Goal: Transaction & Acquisition: Book appointment/travel/reservation

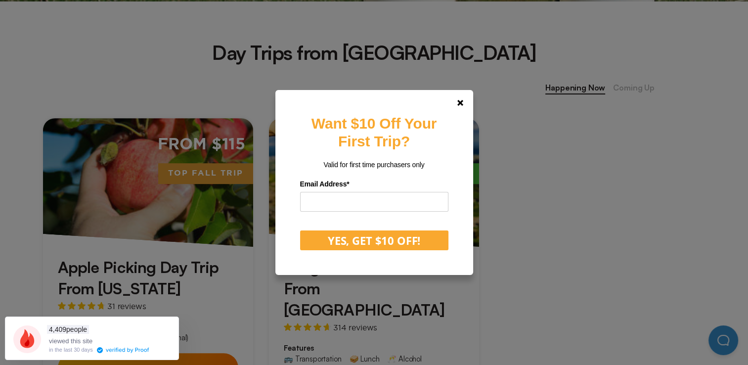
scroll to position [376, 0]
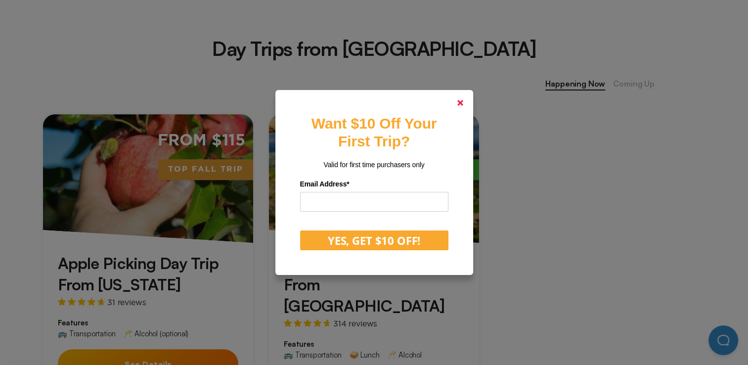
click at [463, 105] on icon at bounding box center [460, 103] width 6 height 6
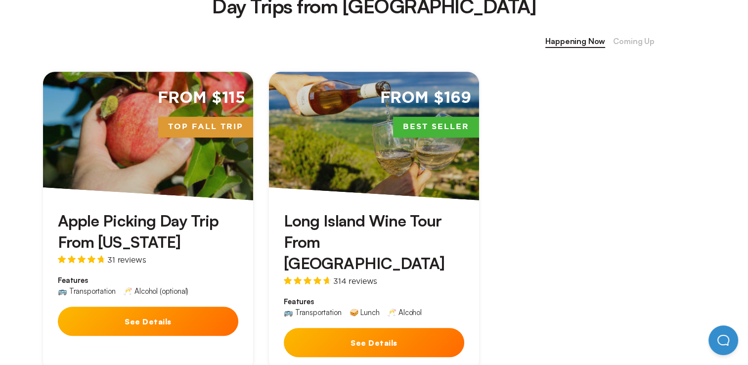
scroll to position [402, 0]
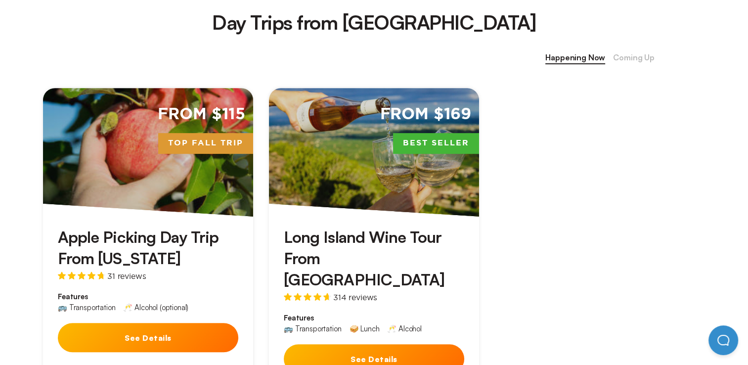
click at [140, 335] on button "See Details" at bounding box center [148, 337] width 180 height 29
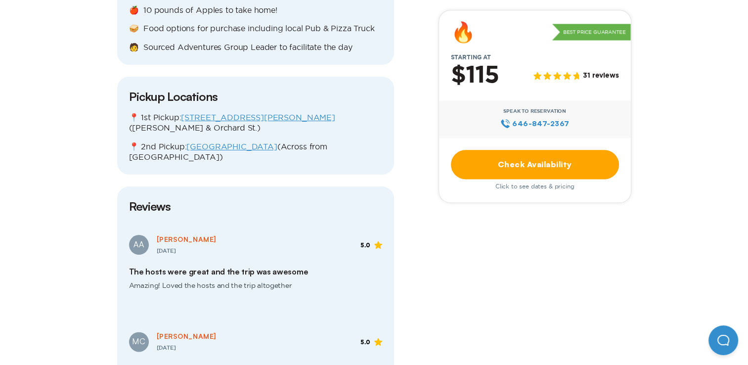
scroll to position [1231, 0]
click at [228, 142] on link "[GEOGRAPHIC_DATA]" at bounding box center [231, 146] width 90 height 9
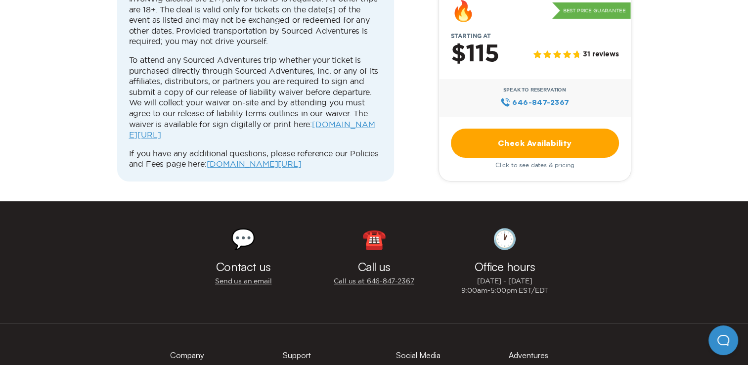
scroll to position [3182, 0]
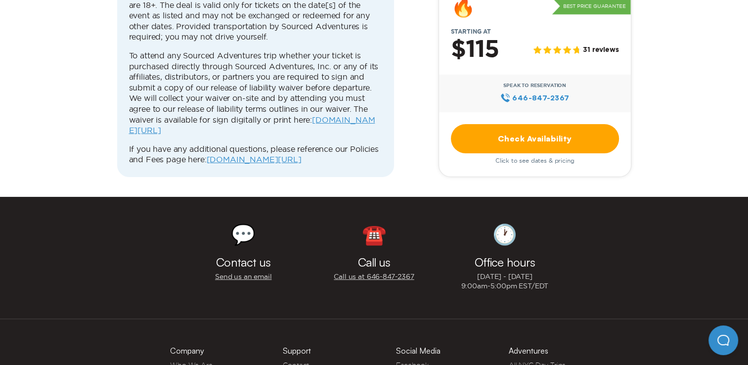
click at [541, 124] on link "Check Availability" at bounding box center [535, 138] width 168 height 29
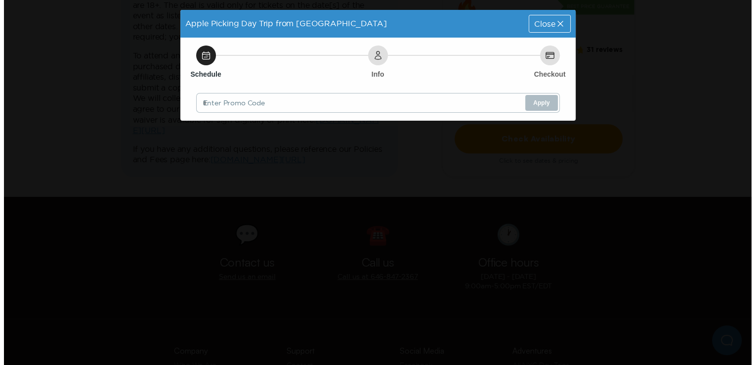
scroll to position [0, 0]
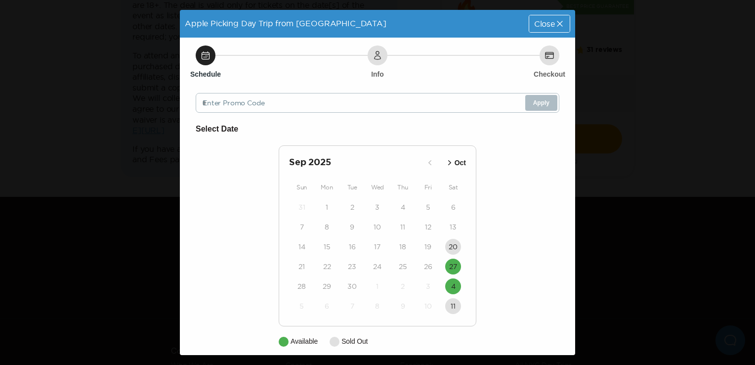
click at [449, 163] on icon "button" at bounding box center [450, 163] width 10 height 10
click at [437, 161] on icon "button" at bounding box center [441, 163] width 10 height 10
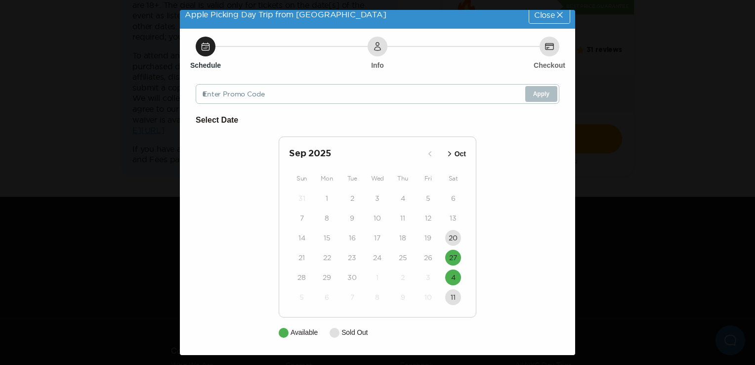
click at [448, 153] on icon "button" at bounding box center [449, 153] width 3 height 5
click at [437, 151] on icon "button" at bounding box center [441, 154] width 10 height 10
click at [437, 151] on div "Sep 2025 Oct" at bounding box center [377, 154] width 177 height 14
click at [445, 155] on icon "button" at bounding box center [450, 154] width 10 height 10
click at [555, 17] on icon at bounding box center [560, 15] width 10 height 10
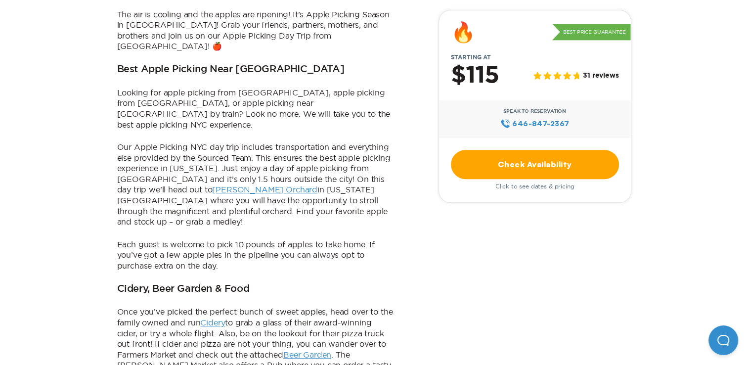
scroll to position [355, 0]
click at [212, 186] on link "[PERSON_NAME] Orchard" at bounding box center [264, 190] width 105 height 9
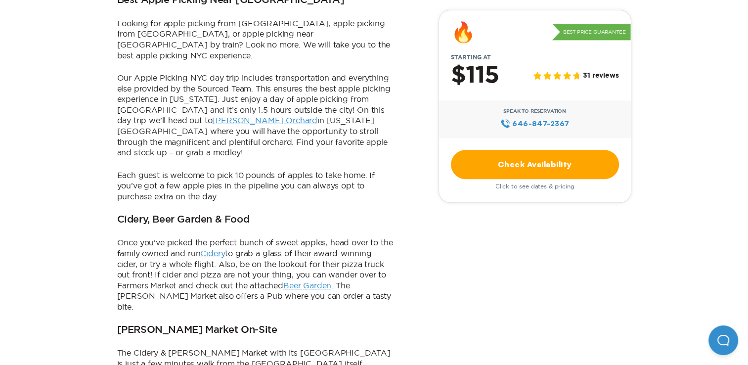
scroll to position [435, 0]
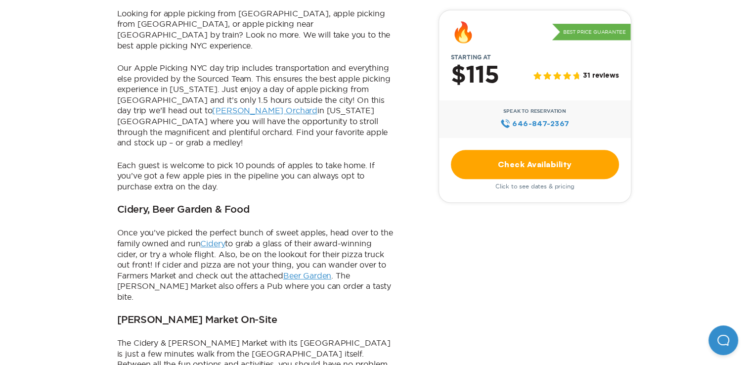
click at [212, 106] on link "[PERSON_NAME] Orchard" at bounding box center [264, 110] width 105 height 9
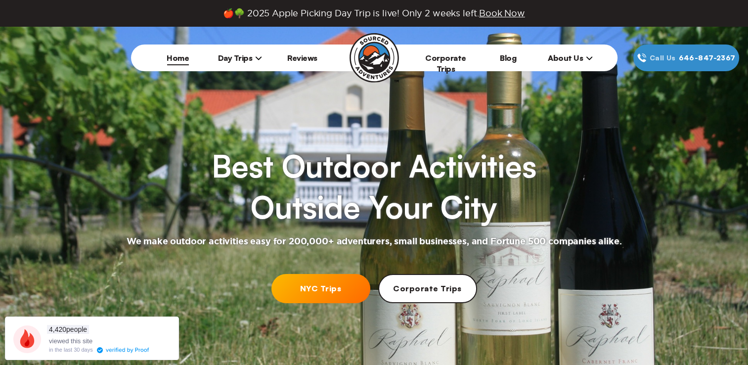
click at [254, 59] on span "Day Trips" at bounding box center [240, 58] width 44 height 10
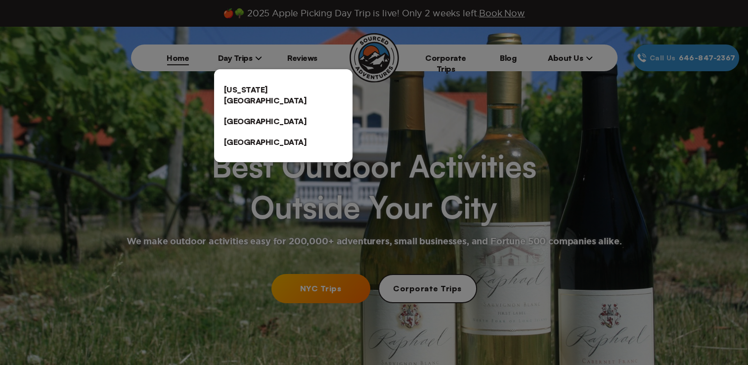
click at [248, 86] on link "[US_STATE][GEOGRAPHIC_DATA]" at bounding box center [283, 95] width 138 height 32
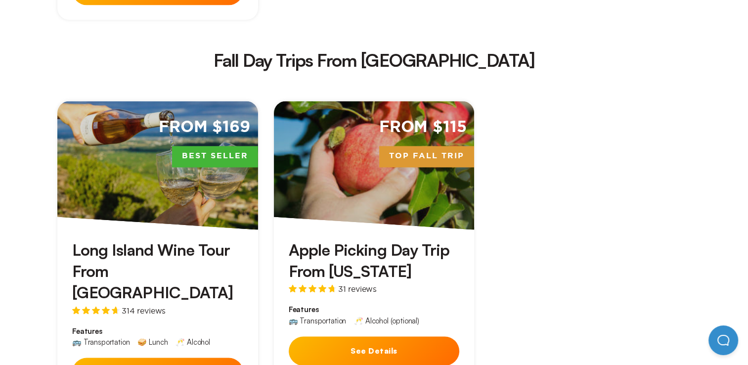
scroll to position [1425, 0]
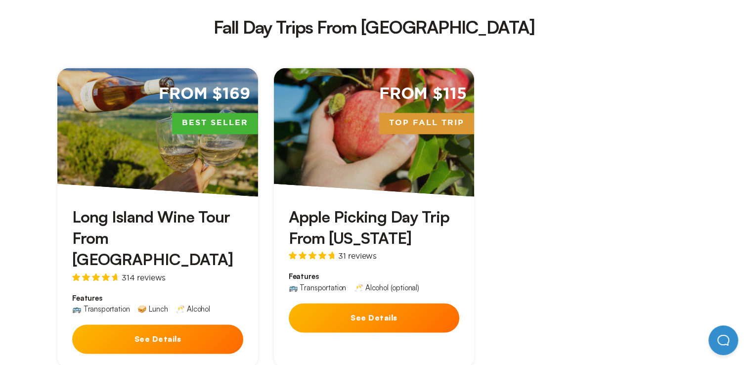
click at [154, 324] on button "See Details" at bounding box center [157, 338] width 171 height 29
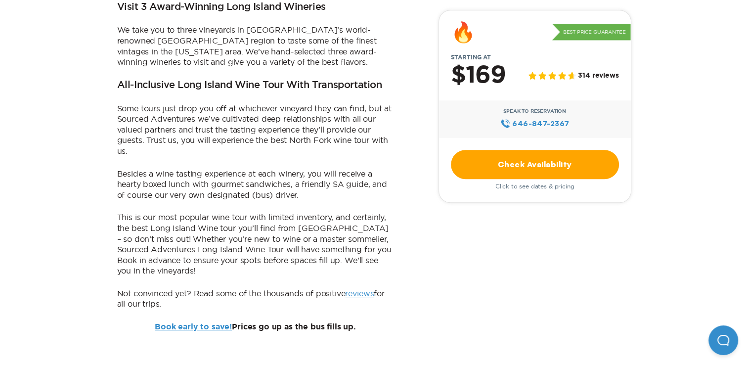
scroll to position [553, 0]
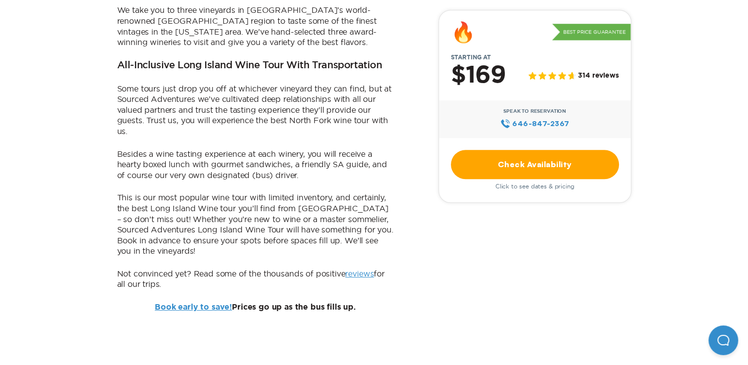
click at [540, 164] on link "Check Availability" at bounding box center [535, 164] width 168 height 29
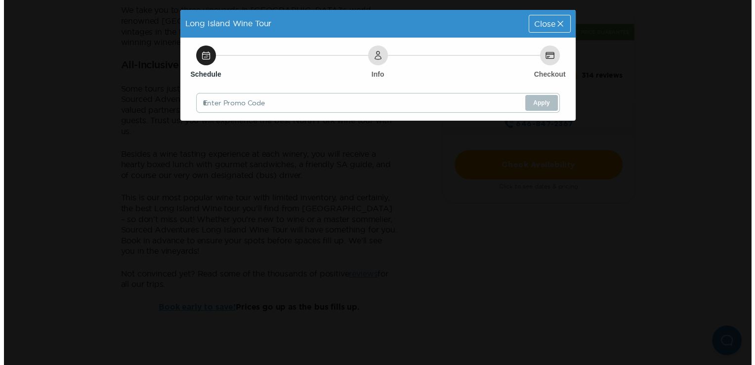
scroll to position [0, 0]
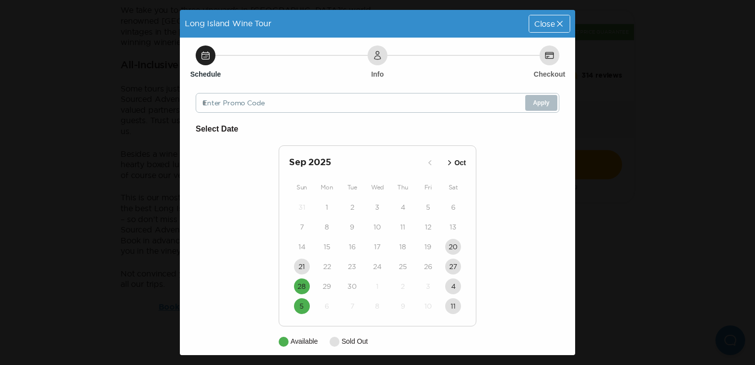
click at [445, 165] on icon "button" at bounding box center [450, 163] width 10 height 10
click at [445, 165] on icon "button" at bounding box center [448, 163] width 10 height 10
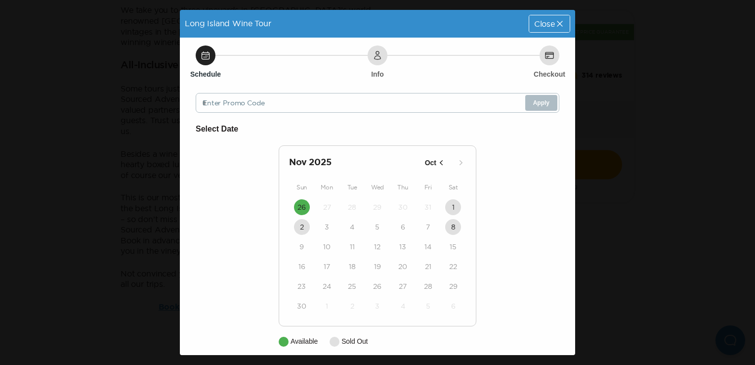
click at [439, 163] on icon "button" at bounding box center [441, 163] width 10 height 10
click at [426, 163] on icon "button" at bounding box center [428, 163] width 10 height 10
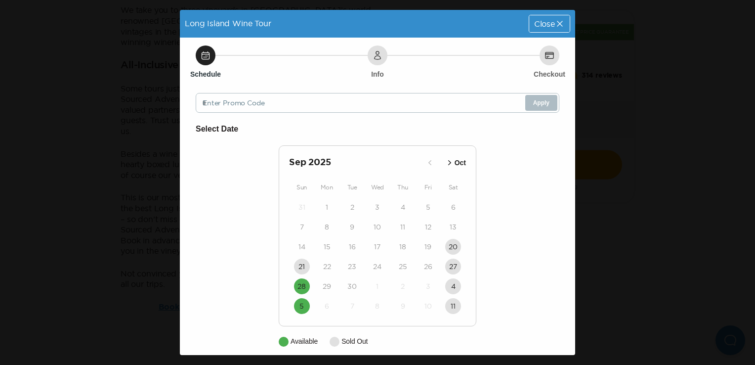
click at [446, 165] on icon "button" at bounding box center [450, 163] width 10 height 10
click at [446, 165] on icon "button" at bounding box center [448, 163] width 10 height 10
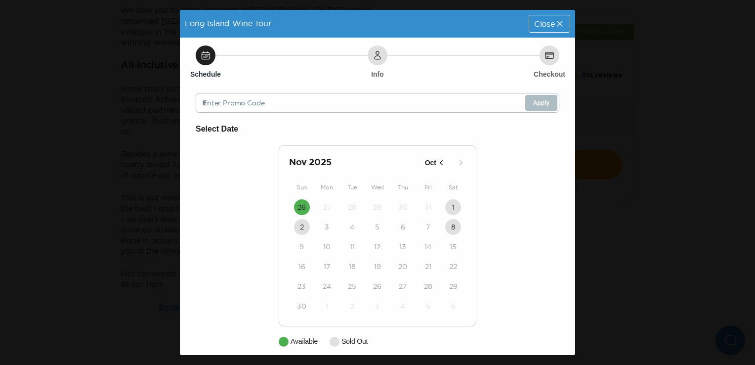
click at [436, 163] on icon "button" at bounding box center [441, 163] width 10 height 10
click at [425, 163] on icon "button" at bounding box center [428, 163] width 10 height 10
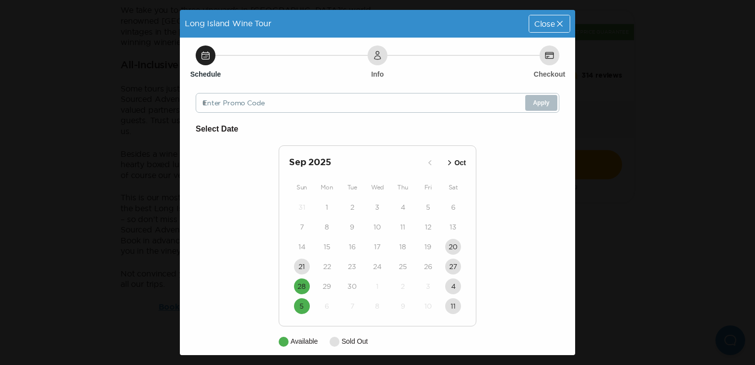
click at [555, 23] on icon at bounding box center [560, 24] width 10 height 10
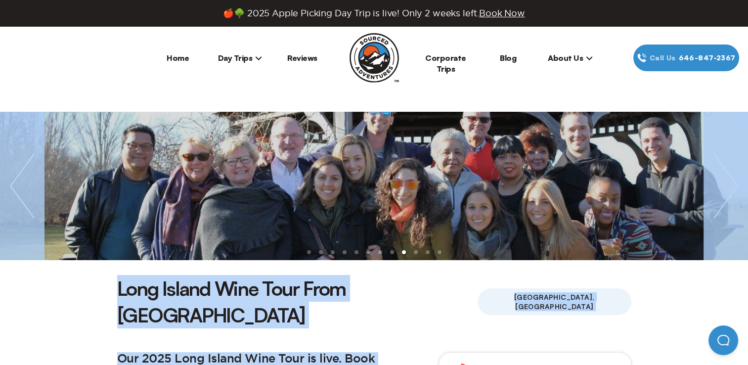
drag, startPoint x: 423, startPoint y: 161, endPoint x: 316, endPoint y: 49, distance: 154.5
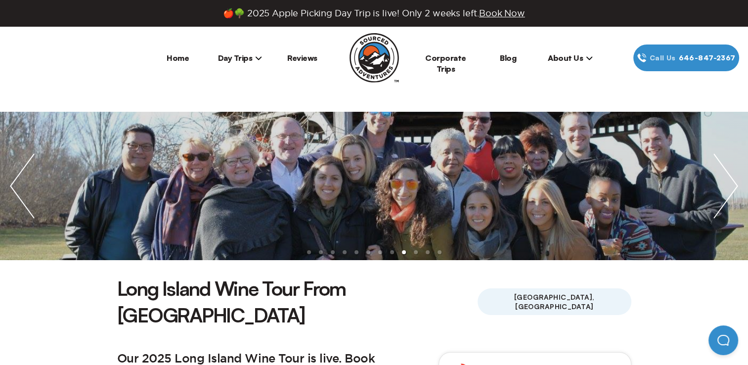
click at [302, 84] on header "Home Day Trips [US_STATE][GEOGRAPHIC_DATA] [GEOGRAPHIC_DATA] [GEOGRAPHIC_DATA] …" at bounding box center [374, 69] width 748 height 85
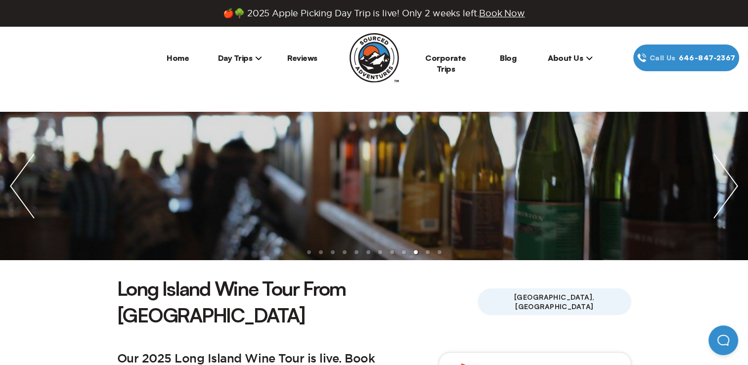
click at [259, 57] on icon at bounding box center [258, 57] width 6 height 3
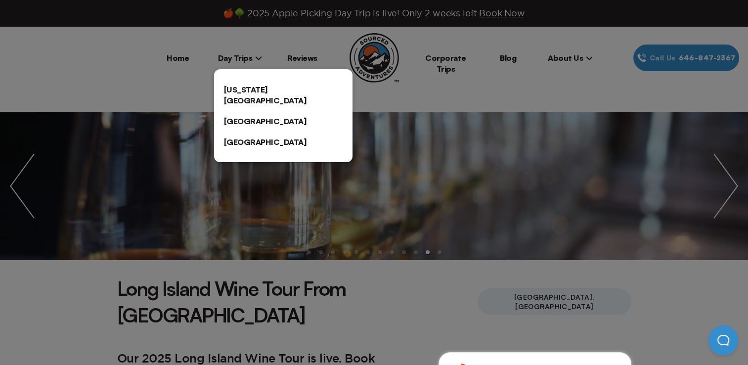
click at [162, 86] on div at bounding box center [374, 182] width 748 height 365
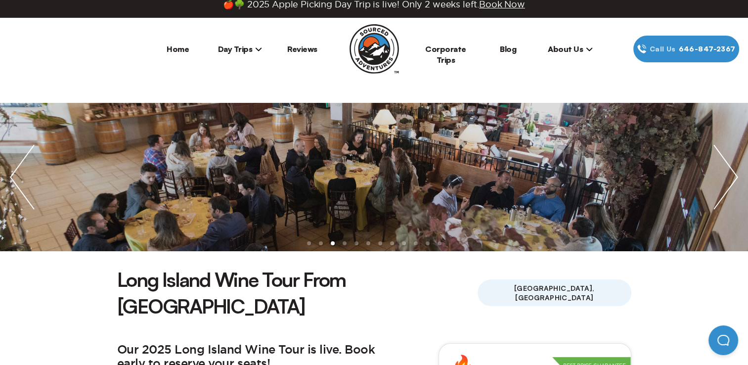
scroll to position [6, 0]
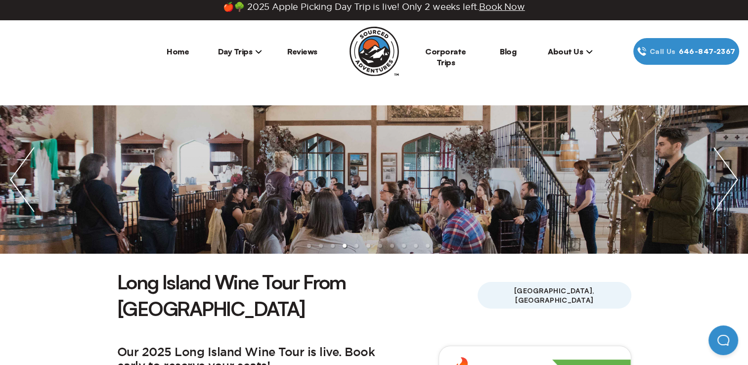
click at [186, 54] on link "Home" at bounding box center [178, 51] width 22 height 10
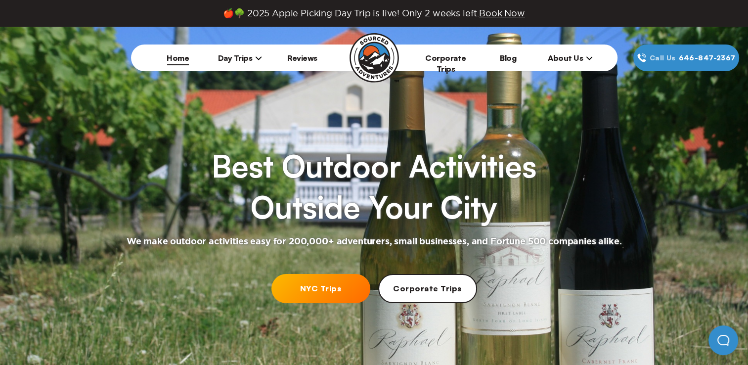
click at [256, 58] on icon at bounding box center [258, 57] width 6 height 3
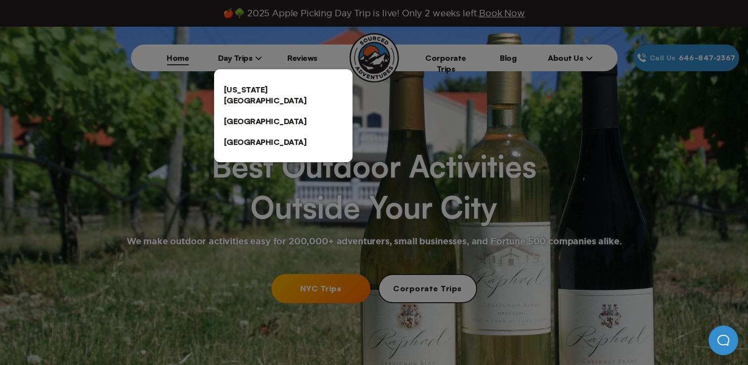
click at [107, 89] on div at bounding box center [374, 182] width 748 height 365
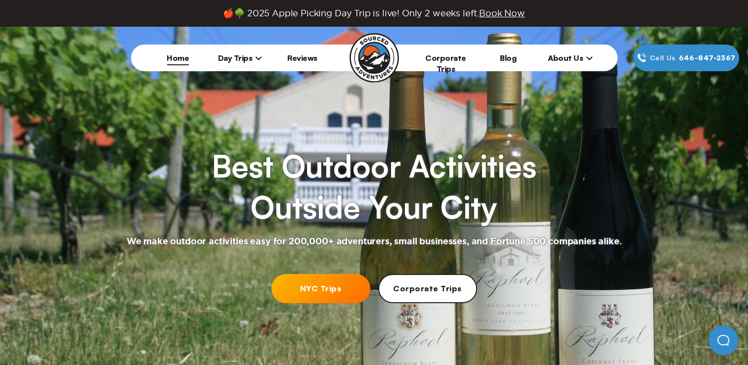
click at [301, 291] on link "NYC Trips" at bounding box center [320, 288] width 99 height 29
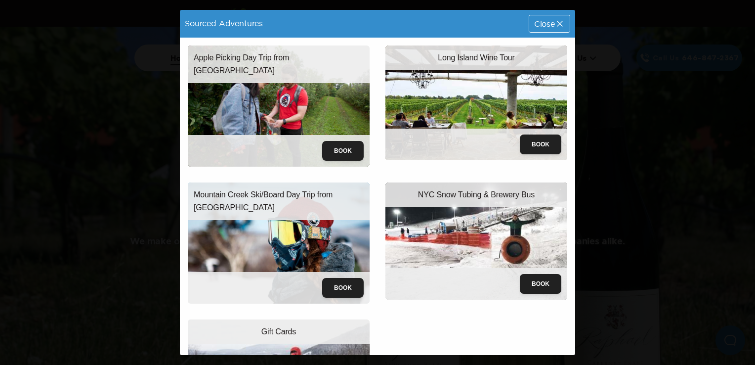
click at [556, 21] on icon at bounding box center [560, 24] width 10 height 10
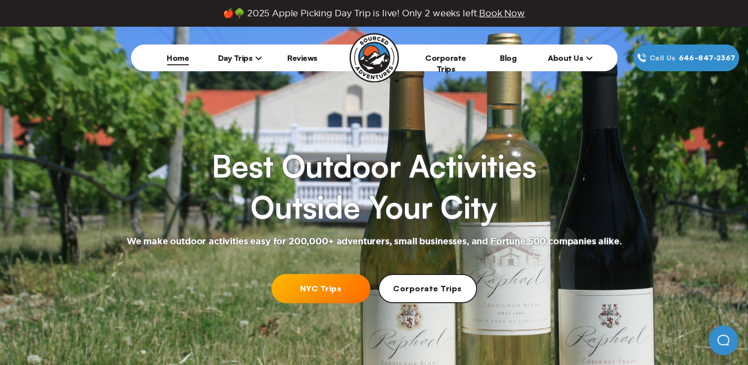
click at [336, 285] on link "NYC Trips" at bounding box center [320, 288] width 99 height 29
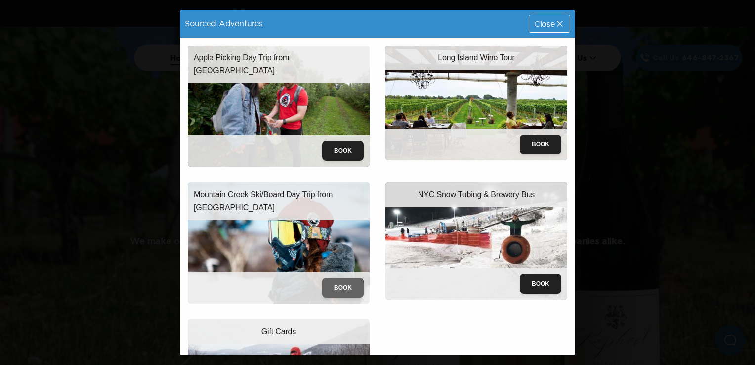
click at [336, 285] on button "Book" at bounding box center [343, 288] width 42 height 20
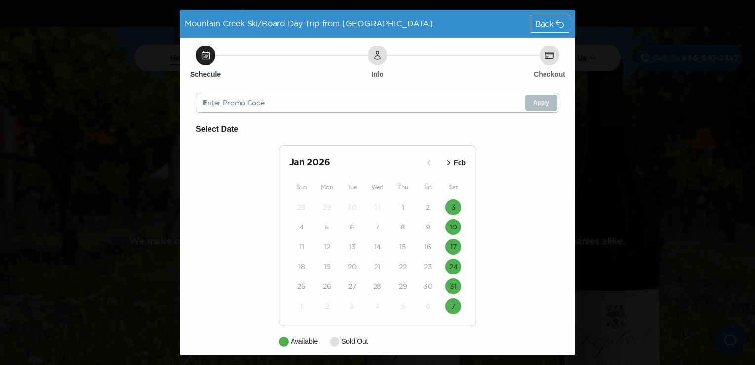
click at [555, 25] on icon at bounding box center [560, 24] width 10 height 10
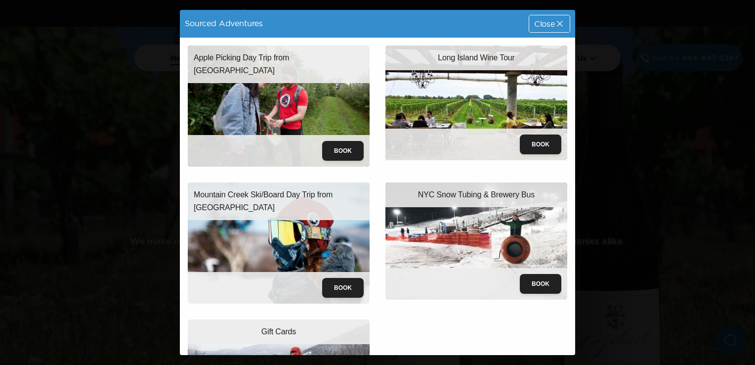
click at [555, 25] on icon at bounding box center [560, 24] width 10 height 10
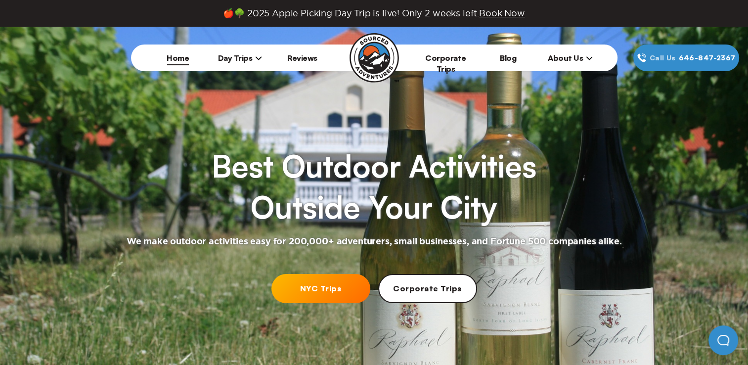
click at [256, 59] on icon at bounding box center [258, 57] width 7 height 7
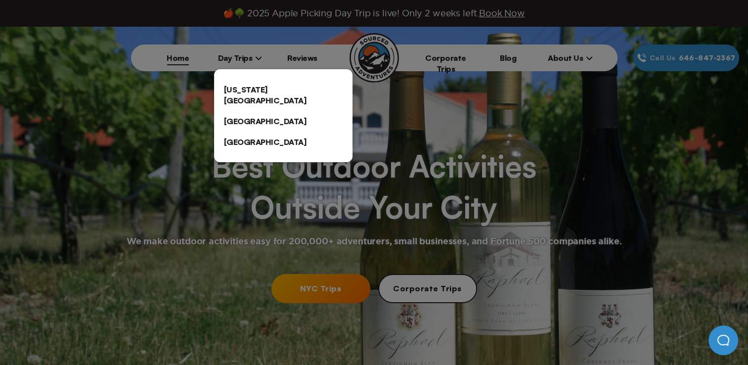
click at [256, 59] on div at bounding box center [374, 182] width 748 height 365
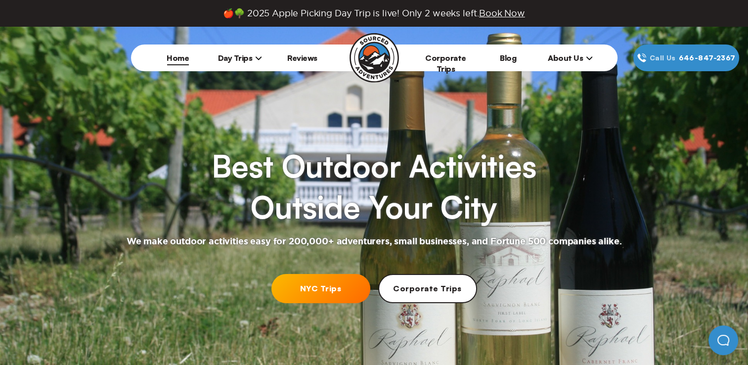
click at [180, 61] on link "Home" at bounding box center [178, 58] width 22 height 10
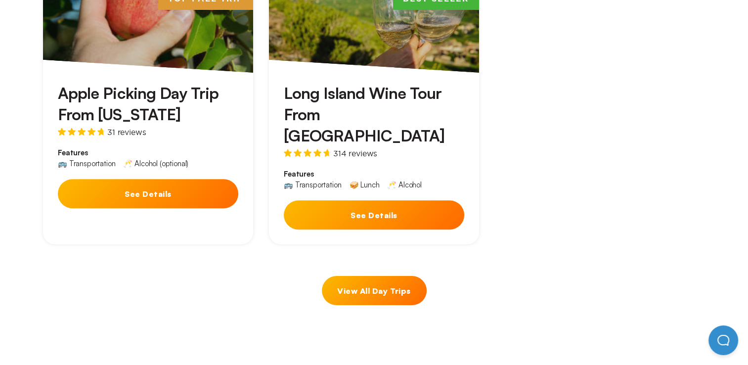
scroll to position [547, 0]
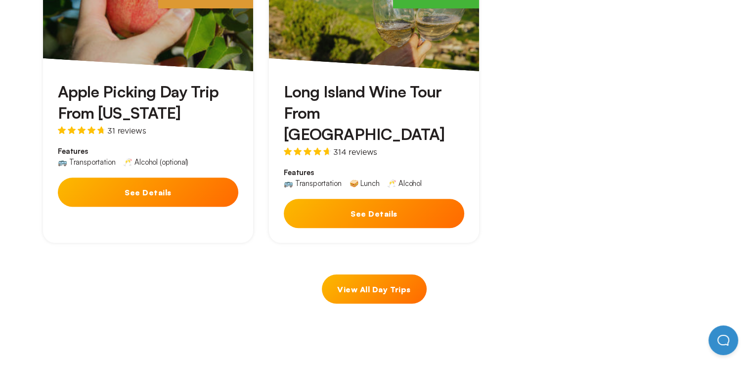
click at [395, 199] on button "See Details" at bounding box center [374, 213] width 180 height 29
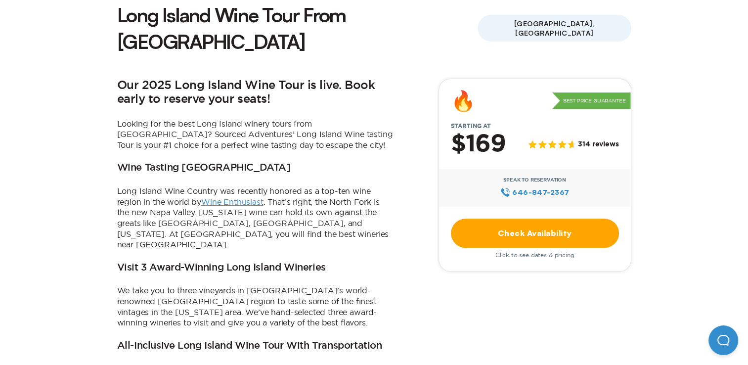
scroll to position [277, 0]
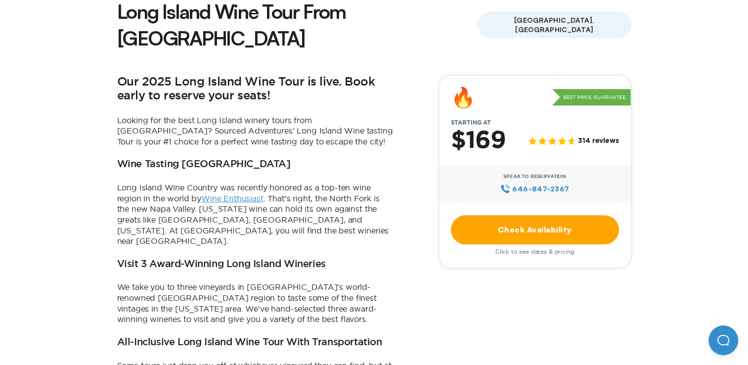
click at [535, 215] on link "Check Availability" at bounding box center [535, 229] width 168 height 29
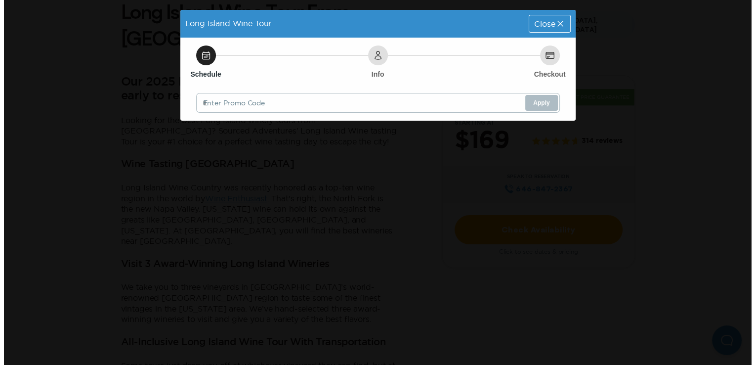
scroll to position [0, 0]
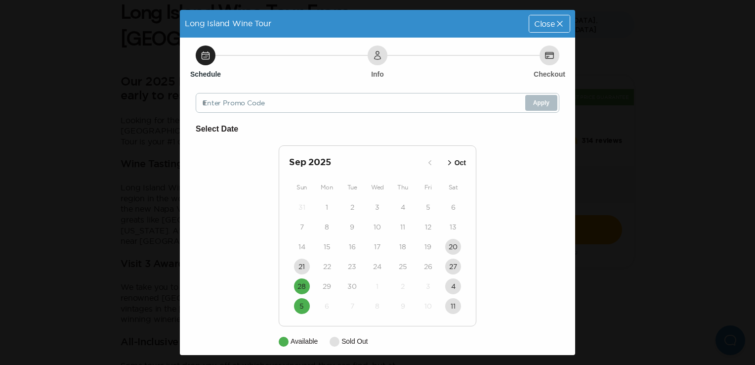
click at [445, 163] on icon "button" at bounding box center [450, 163] width 10 height 10
click at [423, 163] on icon "button" at bounding box center [428, 163] width 10 height 10
click at [555, 26] on icon at bounding box center [560, 24] width 10 height 10
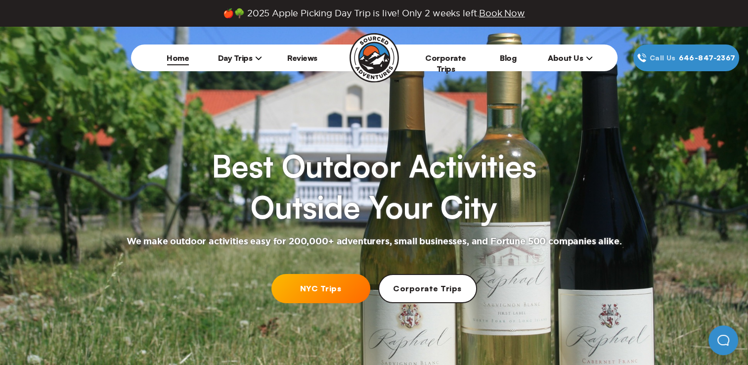
scroll to position [547, 0]
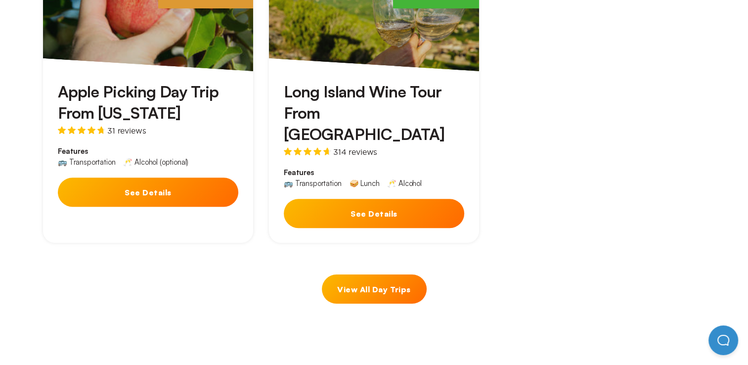
click at [136, 193] on button "See Details" at bounding box center [148, 191] width 180 height 29
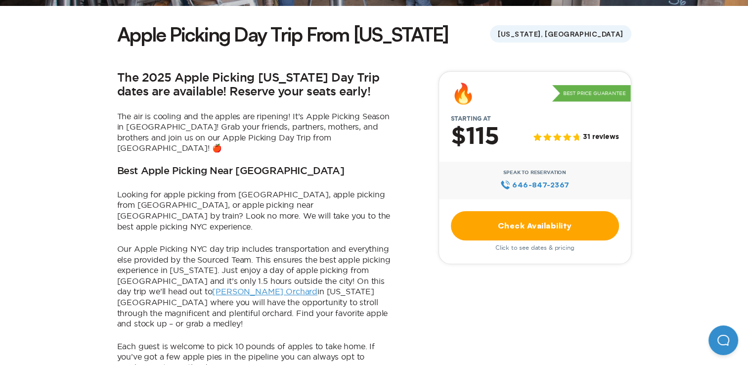
scroll to position [257, 0]
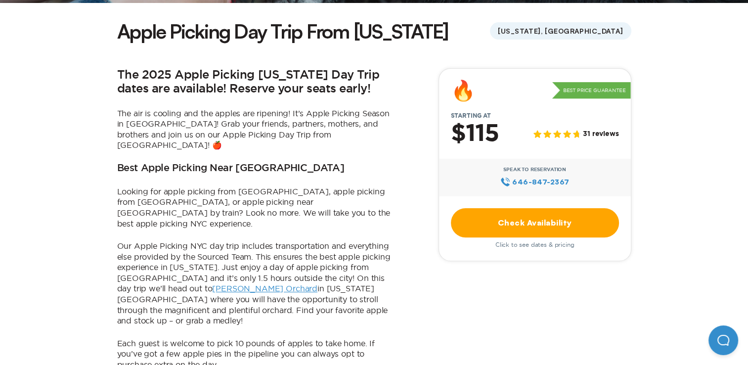
click at [576, 222] on link "Check Availability" at bounding box center [535, 222] width 168 height 29
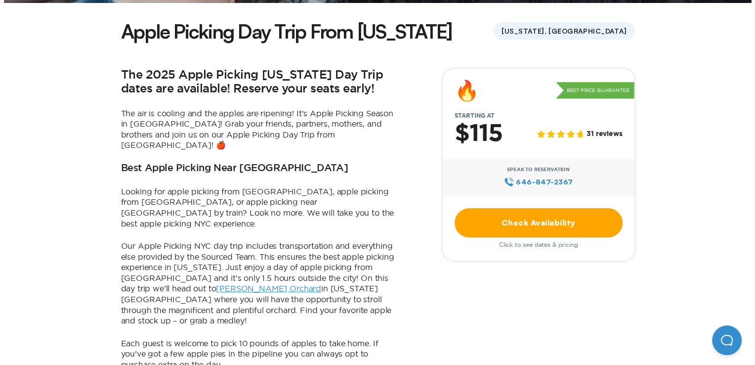
scroll to position [0, 0]
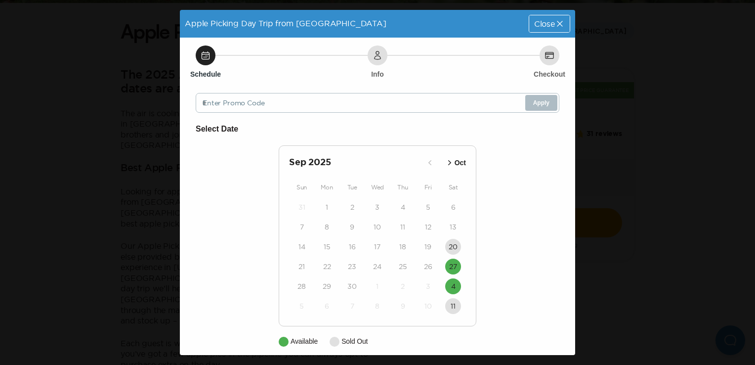
click at [448, 163] on icon "button" at bounding box center [449, 162] width 3 height 5
click at [555, 27] on icon at bounding box center [560, 24] width 10 height 10
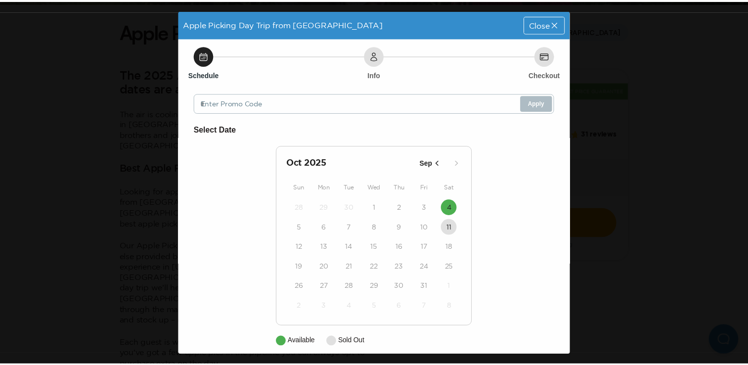
scroll to position [257, 0]
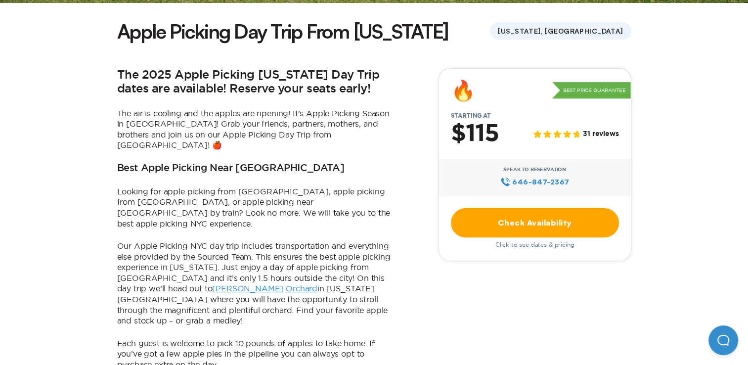
click at [509, 233] on link "Check Availability" at bounding box center [535, 222] width 168 height 29
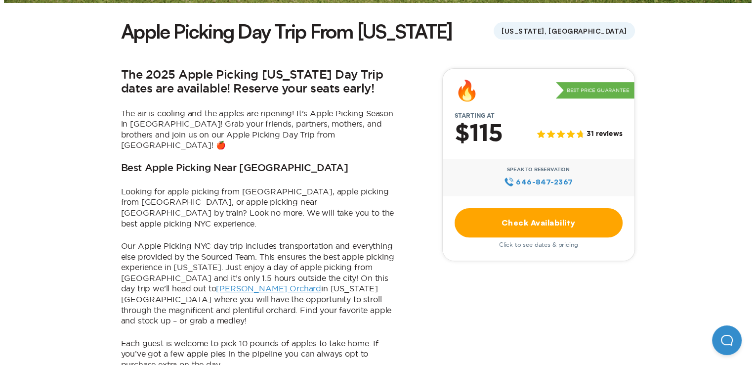
scroll to position [0, 0]
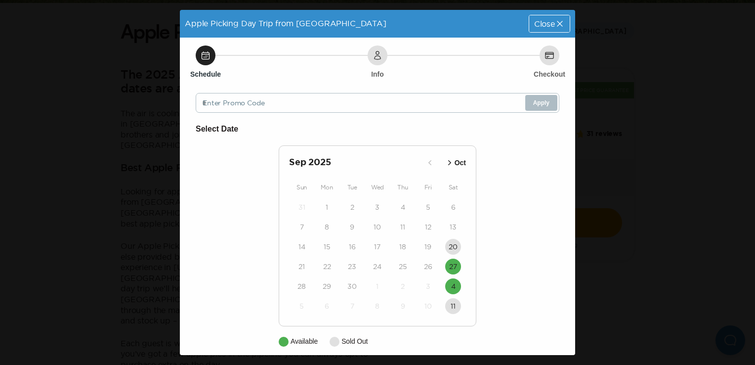
click at [445, 163] on icon "button" at bounding box center [450, 163] width 10 height 10
click at [440, 163] on icon "button" at bounding box center [441, 162] width 3 height 5
click at [555, 23] on icon at bounding box center [560, 24] width 10 height 10
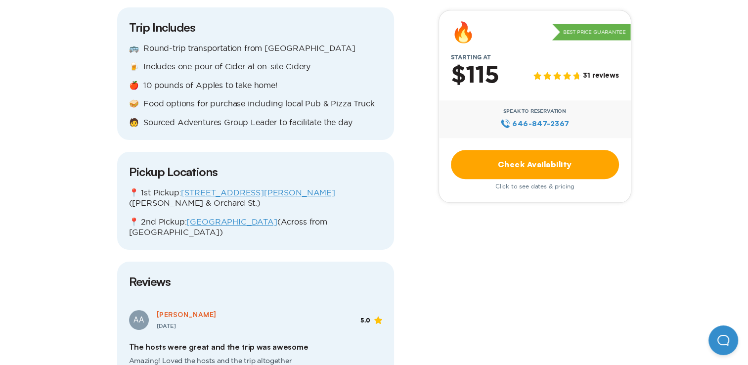
scroll to position [1166, 0]
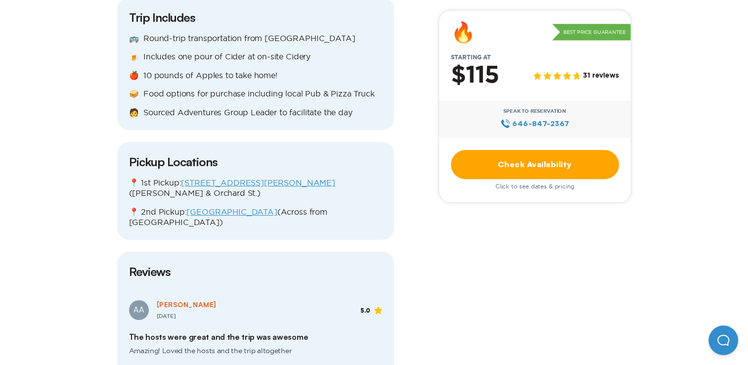
click at [244, 207] on link "[GEOGRAPHIC_DATA]" at bounding box center [231, 211] width 90 height 9
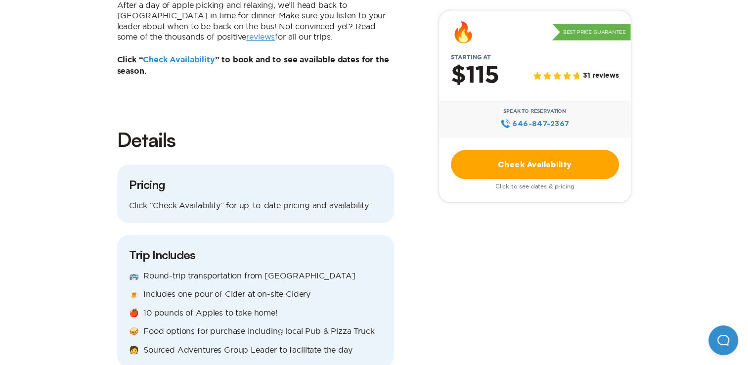
scroll to position [929, 0]
click at [539, 161] on link "Check Availability" at bounding box center [535, 164] width 168 height 29
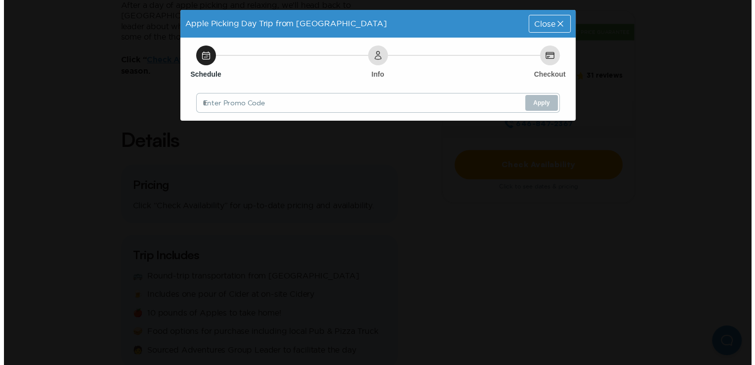
scroll to position [0, 0]
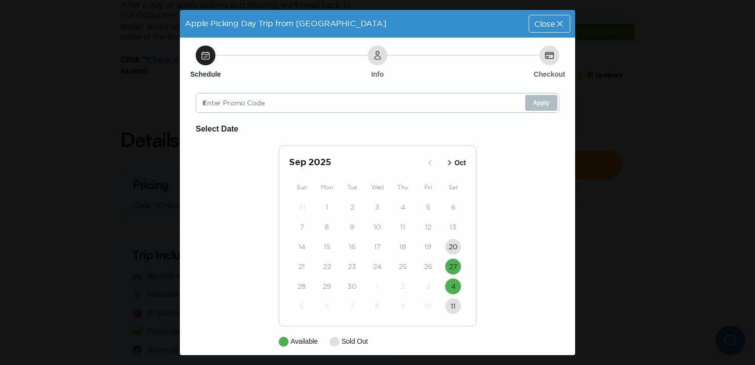
click at [555, 21] on icon at bounding box center [560, 24] width 10 height 10
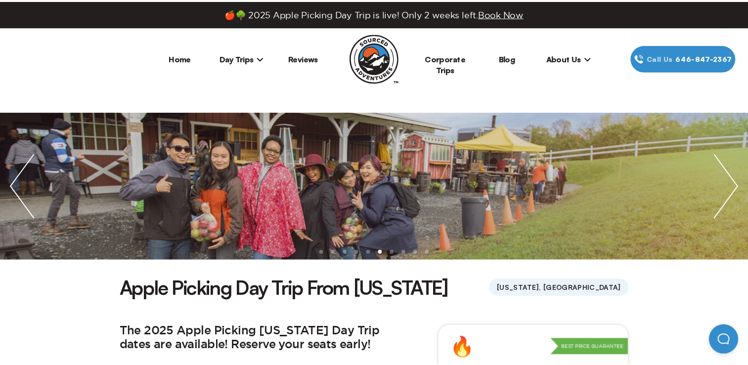
scroll to position [929, 0]
